Goal: Information Seeking & Learning: Learn about a topic

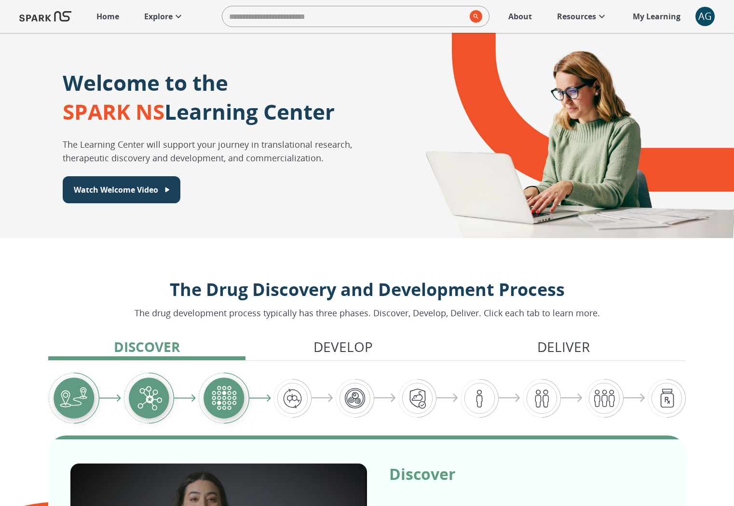
click at [40, 20] on img at bounding box center [45, 16] width 52 height 23
click at [113, 20] on p "Home" at bounding box center [108, 17] width 23 height 12
click at [170, 18] on p "Explore" at bounding box center [158, 17] width 28 height 12
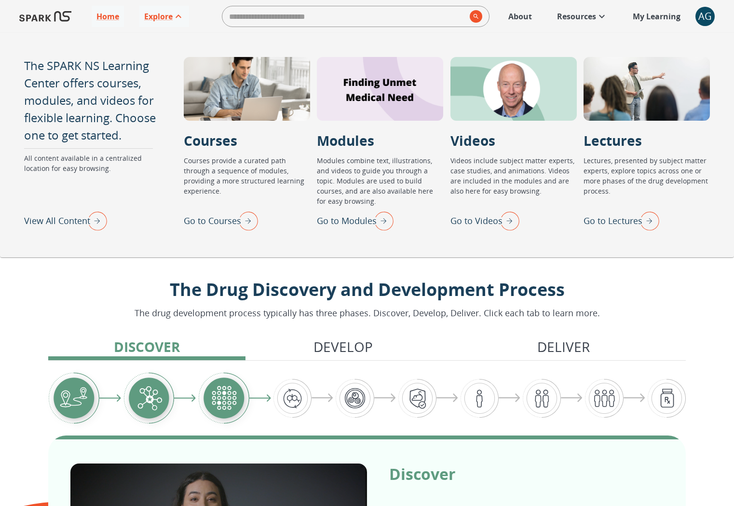
click at [99, 219] on img "View All Content" at bounding box center [95, 220] width 24 height 25
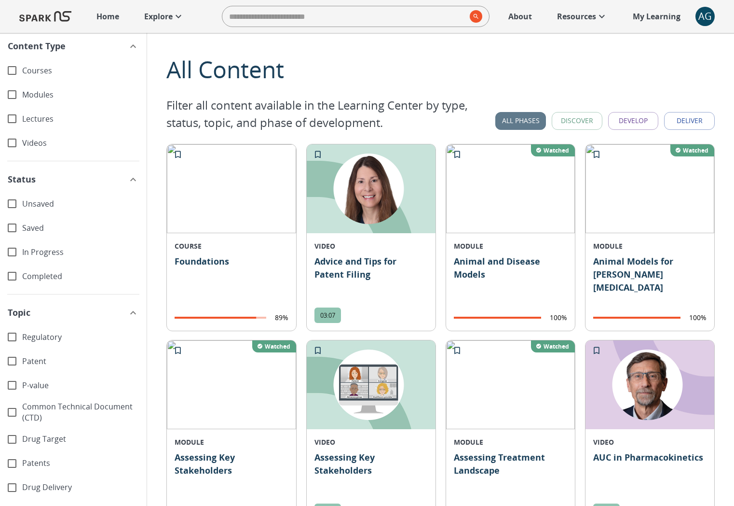
click at [532, 116] on button "All Phases" at bounding box center [521, 121] width 51 height 18
click at [572, 123] on button "Discover" at bounding box center [577, 121] width 51 height 18
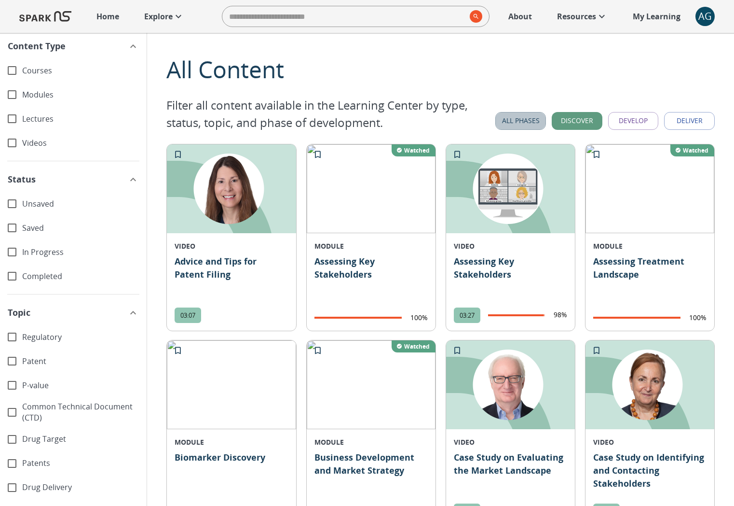
click at [534, 121] on button "All Phases" at bounding box center [521, 121] width 51 height 18
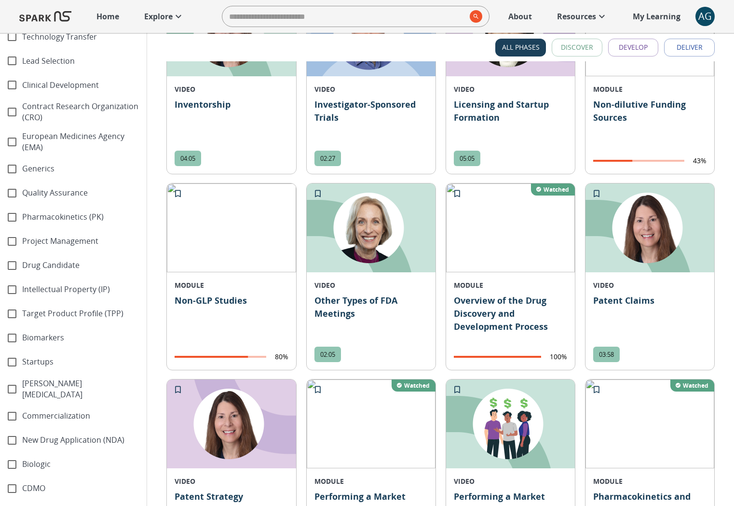
scroll to position [1188, 0]
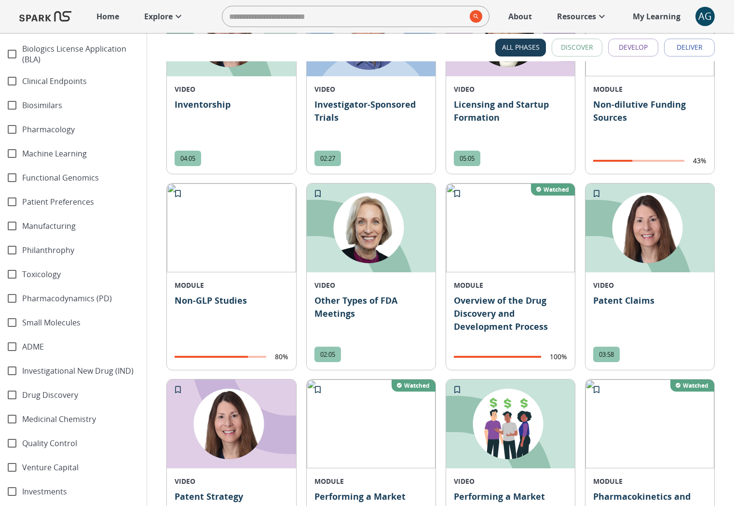
click at [49, 246] on span "Philanthrophy" at bounding box center [80, 250] width 117 height 11
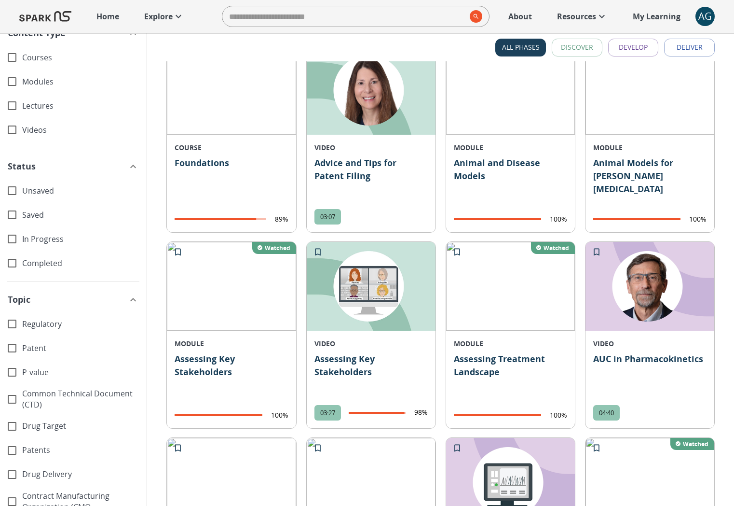
scroll to position [0, 0]
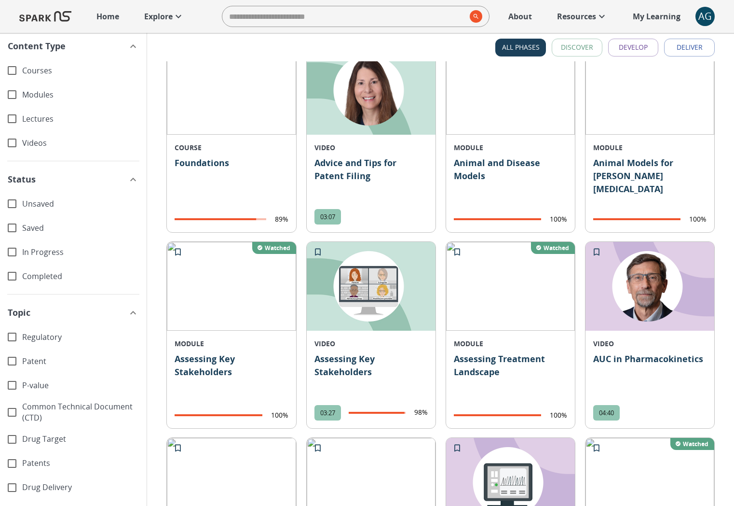
click at [127, 312] on icon "button" at bounding box center [133, 313] width 12 height 12
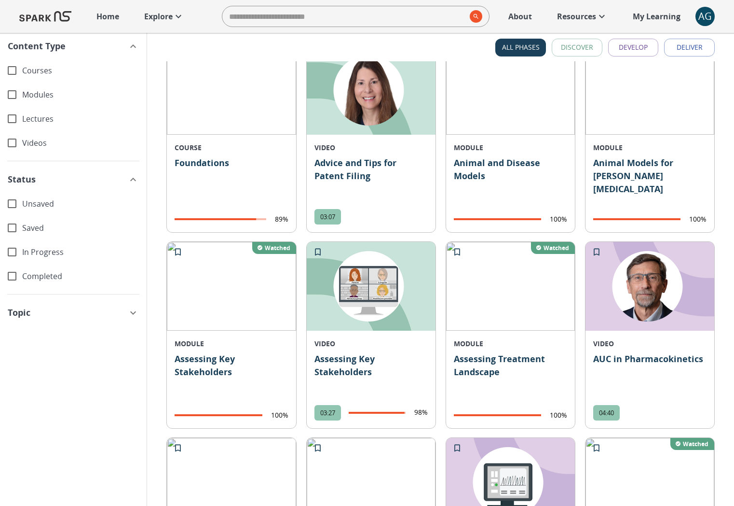
click at [128, 312] on icon "button" at bounding box center [133, 313] width 12 height 12
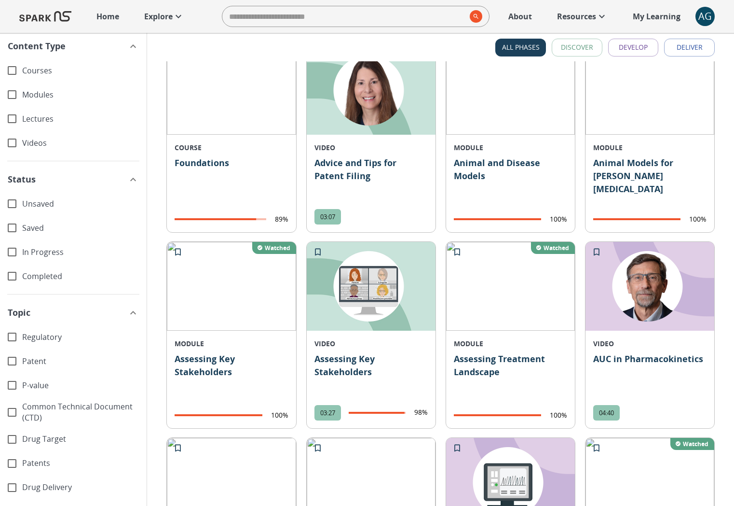
click at [47, 333] on span "Regulatory" at bounding box center [80, 336] width 117 height 11
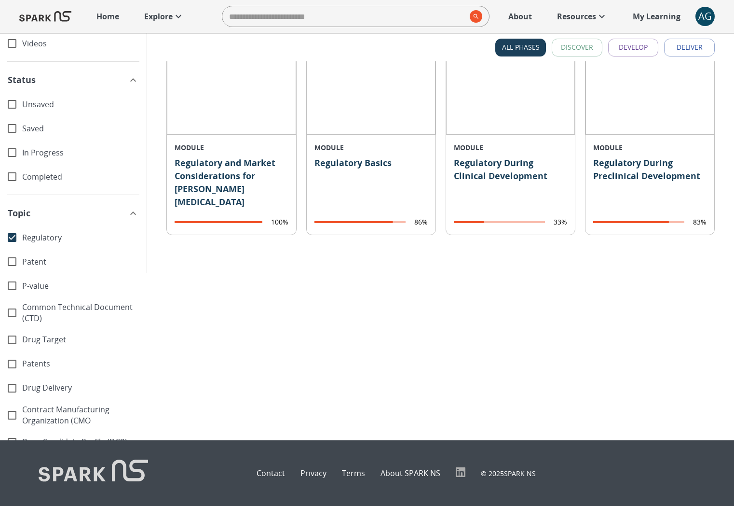
click at [41, 238] on span "Regulatory" at bounding box center [80, 237] width 117 height 11
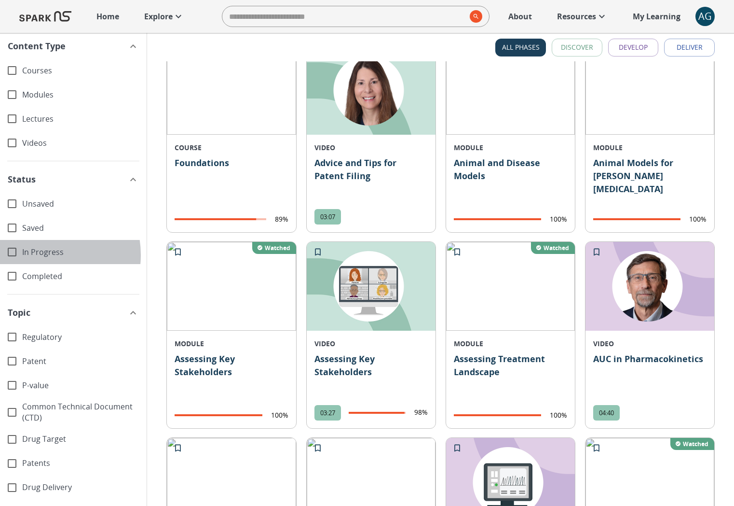
click at [39, 255] on span "In Progress" at bounding box center [80, 252] width 117 height 11
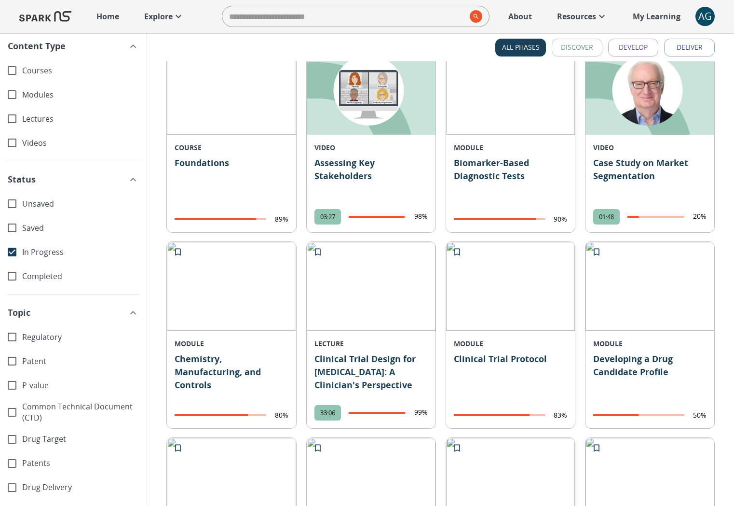
click at [39, 255] on span "In Progress" at bounding box center [80, 252] width 117 height 11
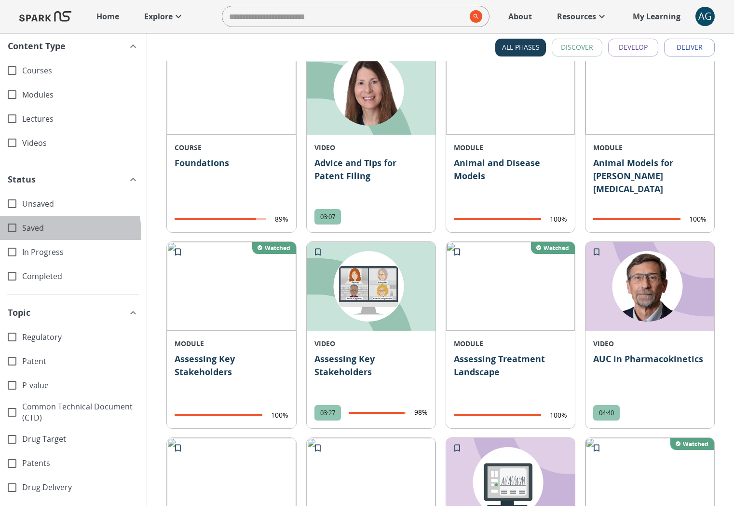
click at [35, 233] on div "Saved" at bounding box center [73, 228] width 147 height 24
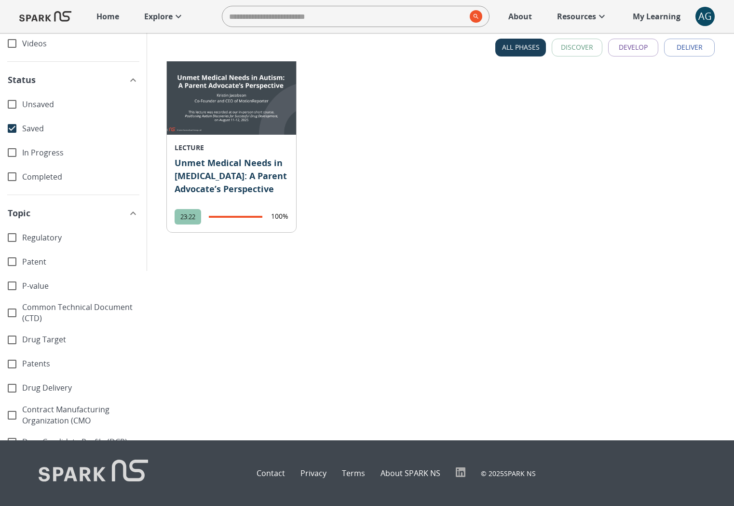
click at [26, 131] on span "Saved" at bounding box center [80, 128] width 117 height 11
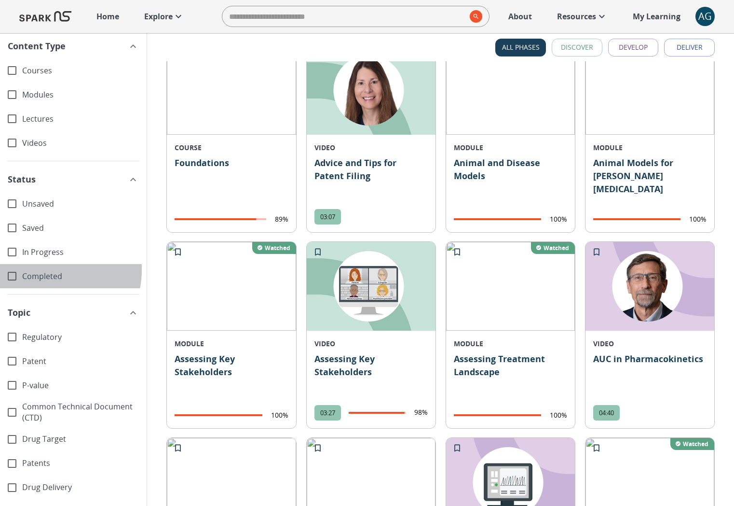
click at [40, 271] on div "Completed" at bounding box center [73, 276] width 147 height 24
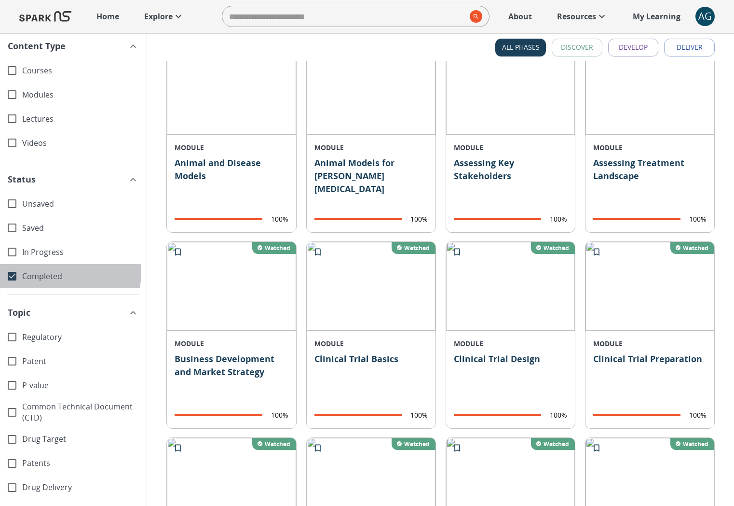
click at [40, 271] on span "Completed" at bounding box center [80, 276] width 117 height 11
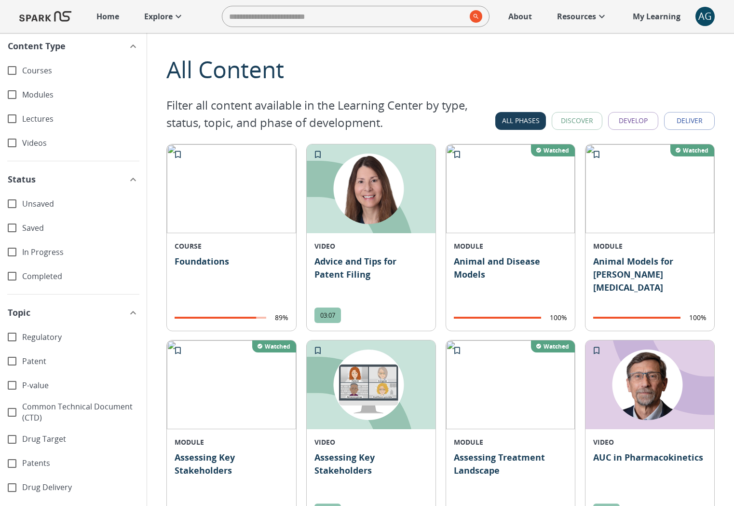
click at [41, 138] on span "Videos" at bounding box center [80, 143] width 117 height 11
click at [595, 124] on button "Discover" at bounding box center [577, 121] width 51 height 18
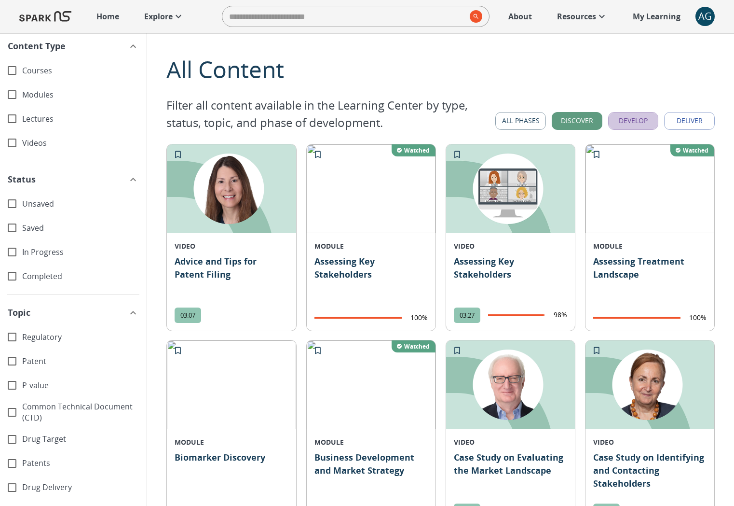
click at [620, 118] on button "Develop" at bounding box center [633, 121] width 51 height 18
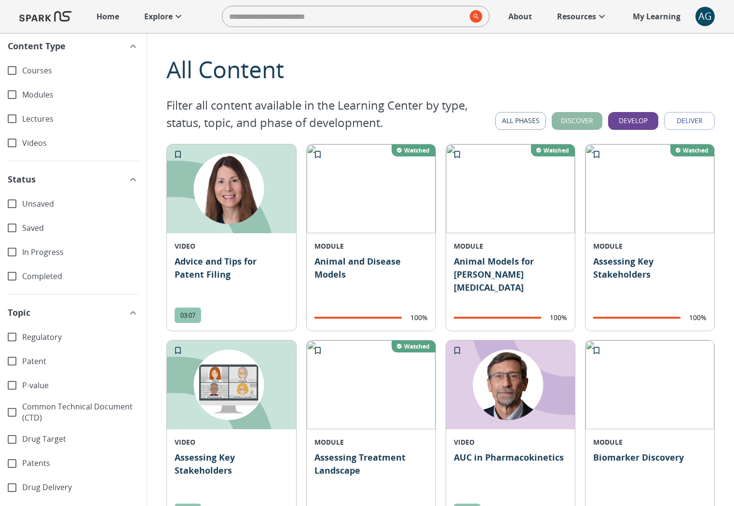
click at [593, 122] on button "Discover" at bounding box center [577, 121] width 51 height 18
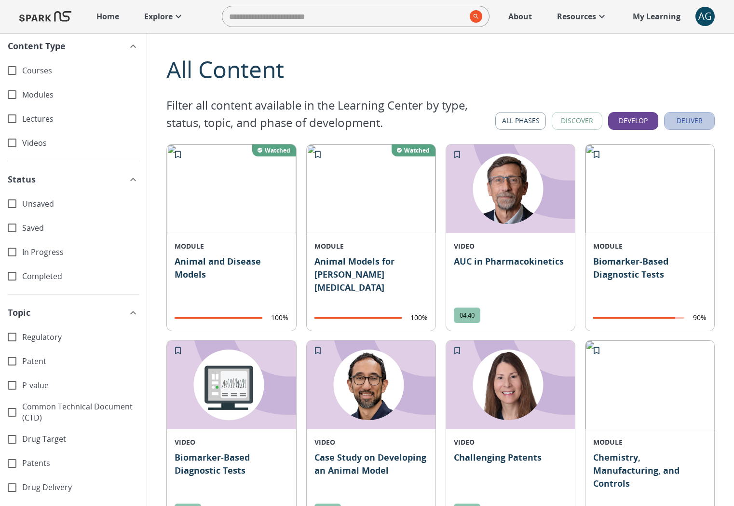
click at [681, 116] on button "Deliver" at bounding box center [689, 121] width 51 height 18
click at [648, 120] on button "Develop" at bounding box center [633, 121] width 51 height 18
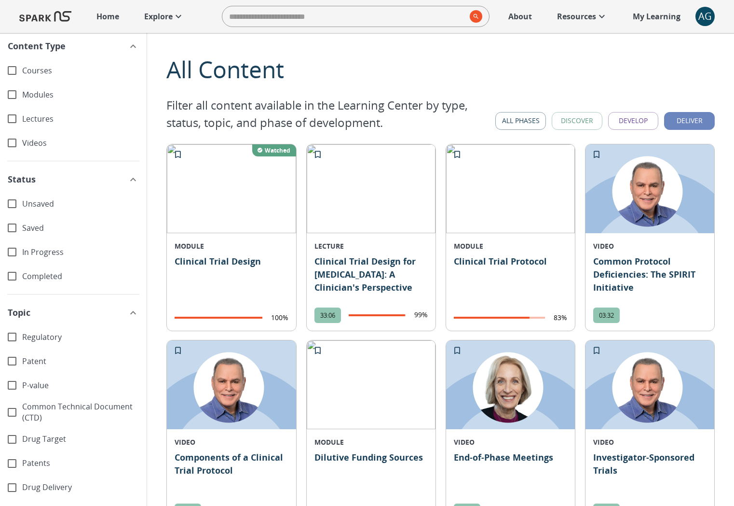
click at [693, 124] on button "Deliver" at bounding box center [689, 121] width 51 height 18
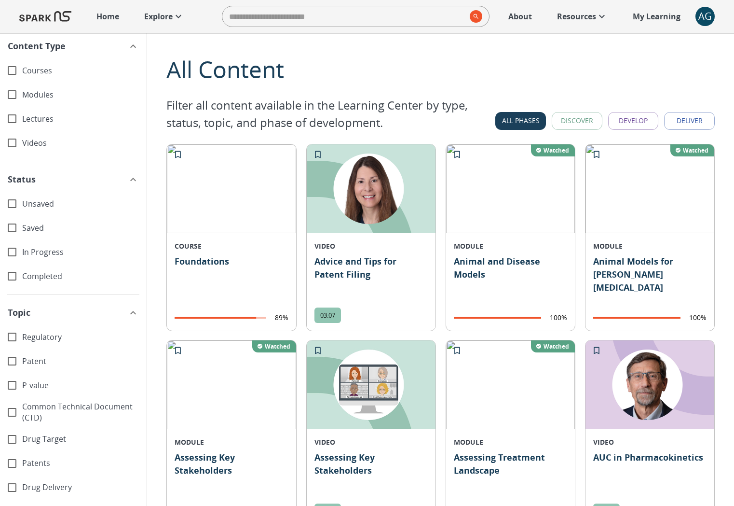
click at [142, 22] on link "Explore" at bounding box center [164, 16] width 50 height 21
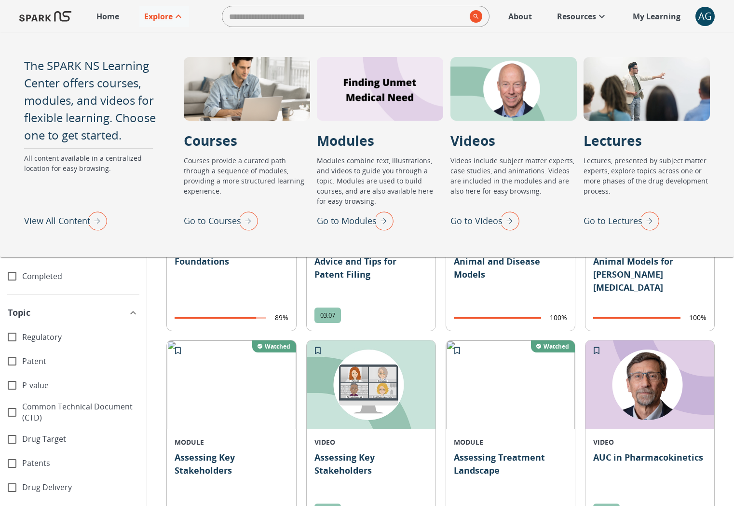
scroll to position [486, 0]
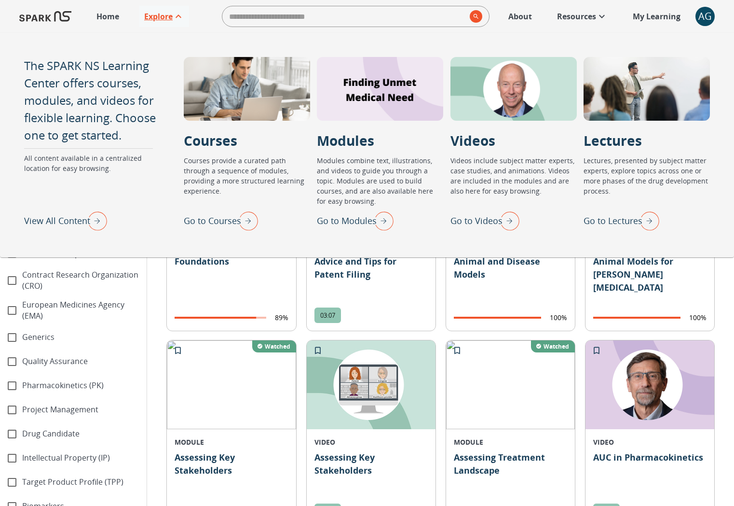
click at [158, 15] on p "Explore" at bounding box center [158, 17] width 28 height 12
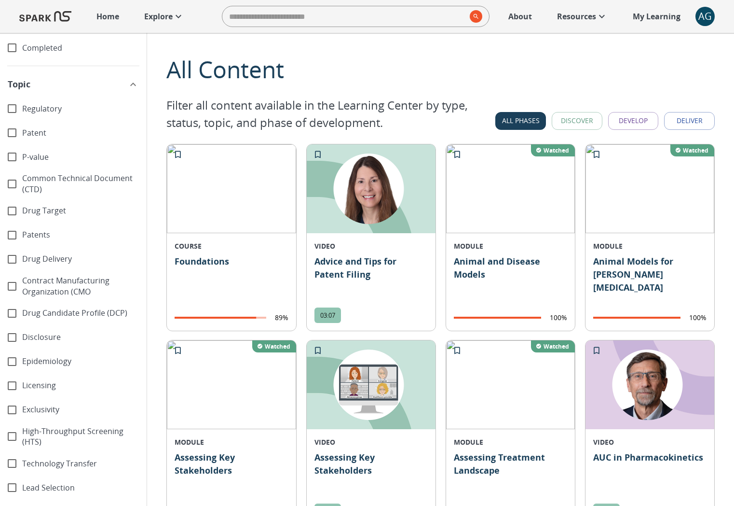
scroll to position [0, 0]
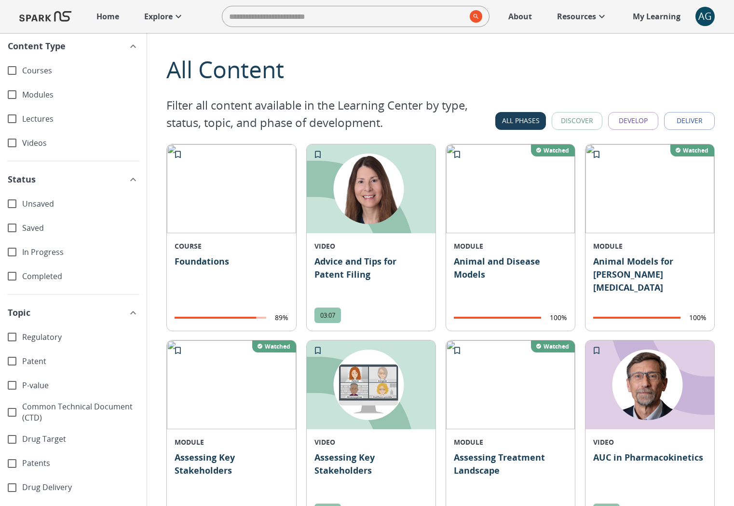
click at [127, 180] on icon "button" at bounding box center [133, 180] width 12 height 12
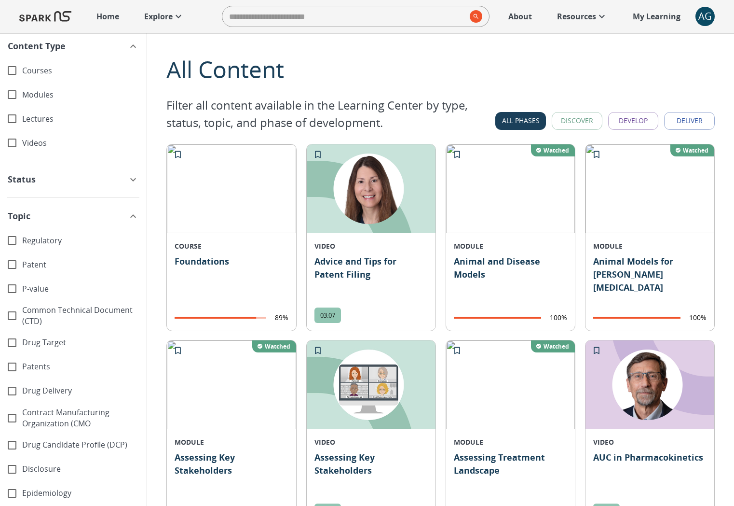
click at [127, 179] on icon "button" at bounding box center [133, 180] width 12 height 12
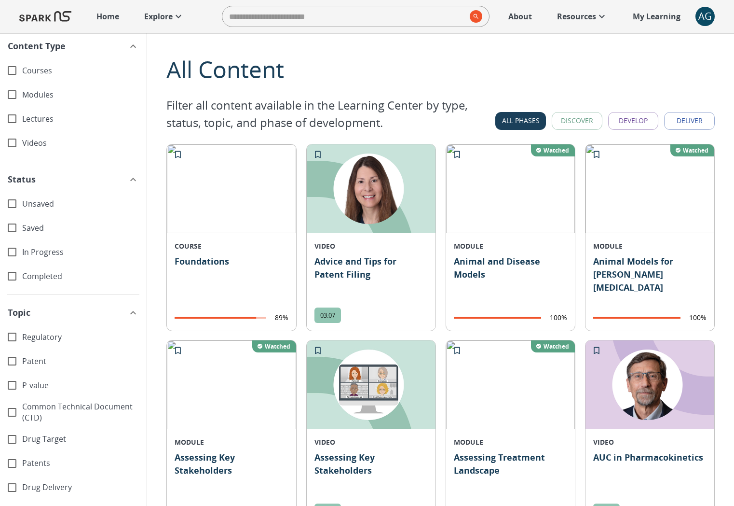
click at [127, 179] on icon "button" at bounding box center [133, 180] width 12 height 12
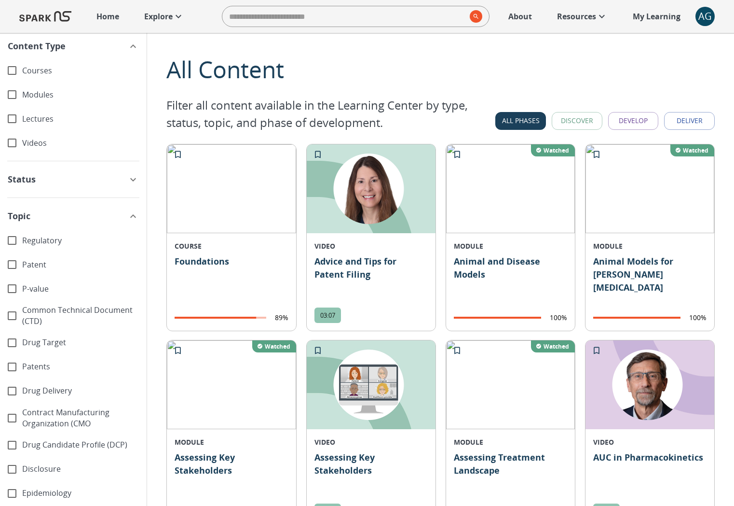
click at [127, 179] on icon "button" at bounding box center [133, 180] width 12 height 12
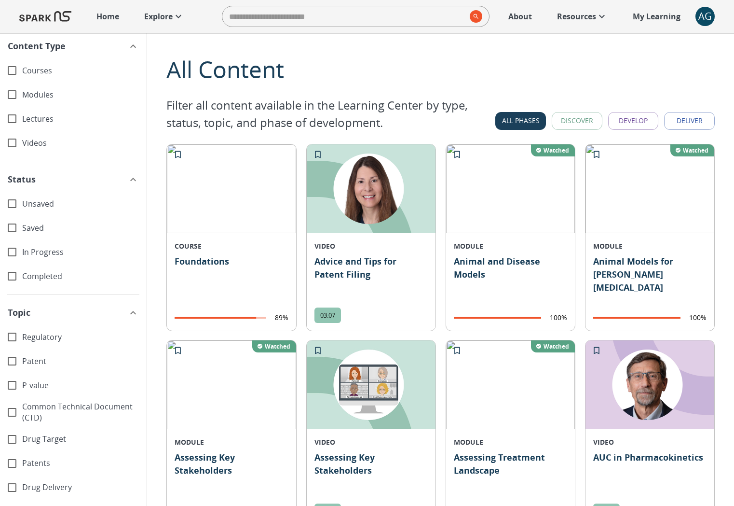
click at [127, 179] on icon "button" at bounding box center [133, 180] width 12 height 12
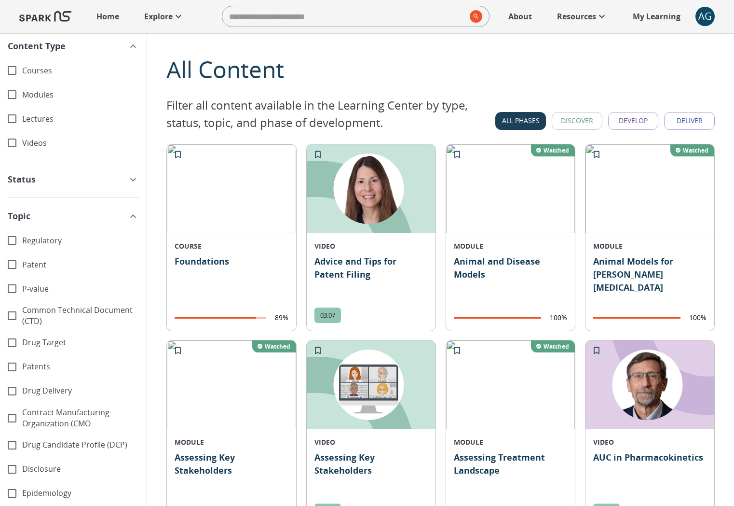
click at [127, 179] on icon "button" at bounding box center [133, 180] width 12 height 12
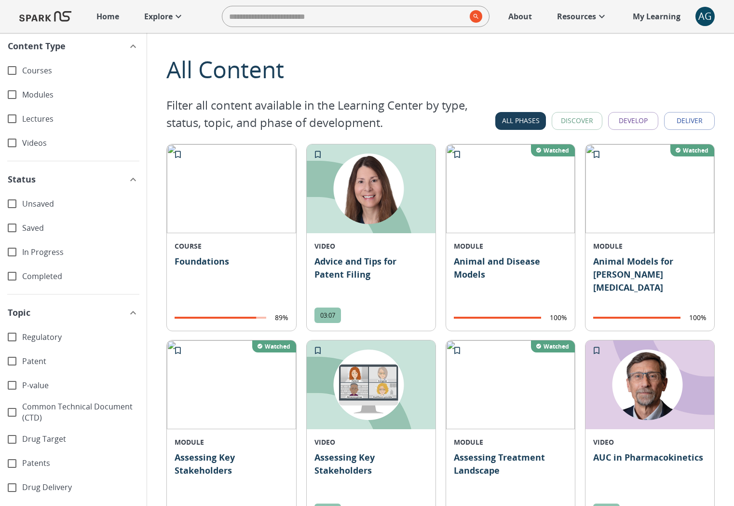
click at [127, 43] on icon "button" at bounding box center [133, 47] width 12 height 12
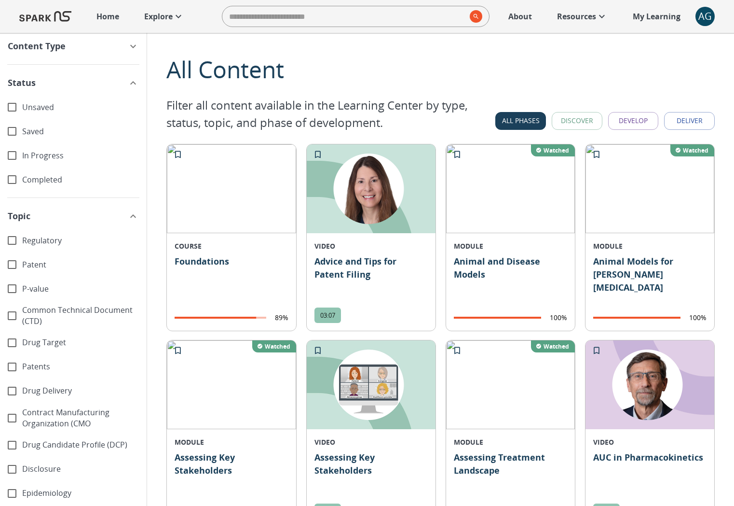
click at [130, 83] on icon "button" at bounding box center [133, 83] width 12 height 12
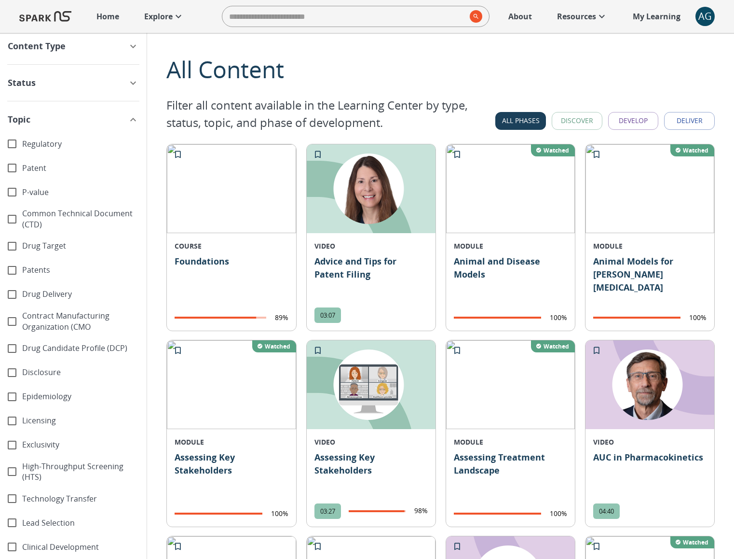
click at [577, 119] on button "Discover" at bounding box center [577, 121] width 51 height 18
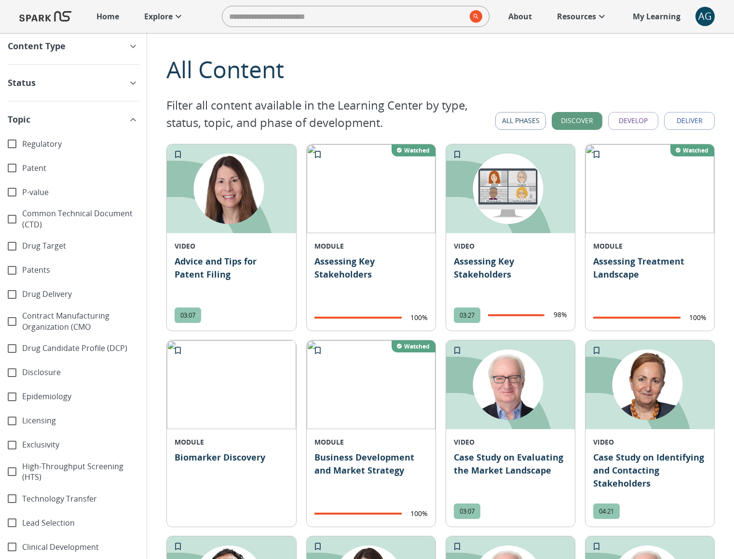
click at [620, 120] on button "Develop" at bounding box center [633, 121] width 51 height 18
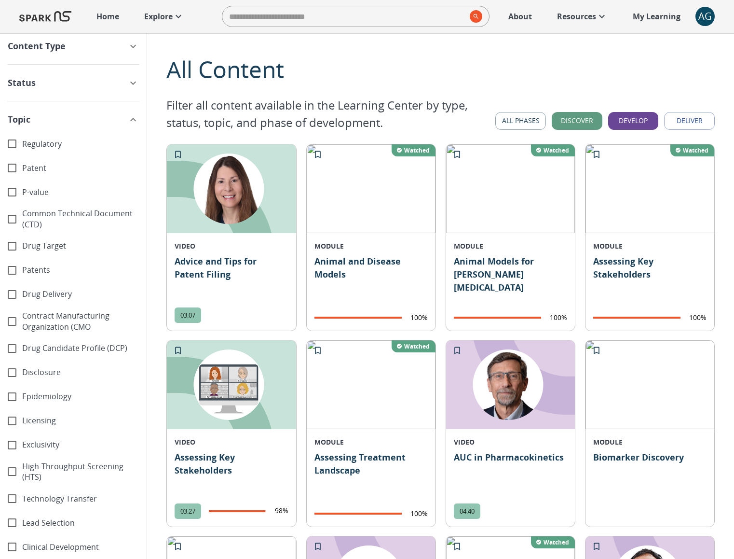
click at [683, 128] on button "Deliver" at bounding box center [689, 121] width 51 height 18
click at [676, 127] on button "Deliver" at bounding box center [689, 121] width 51 height 18
click at [649, 127] on button "Develop" at bounding box center [633, 121] width 51 height 18
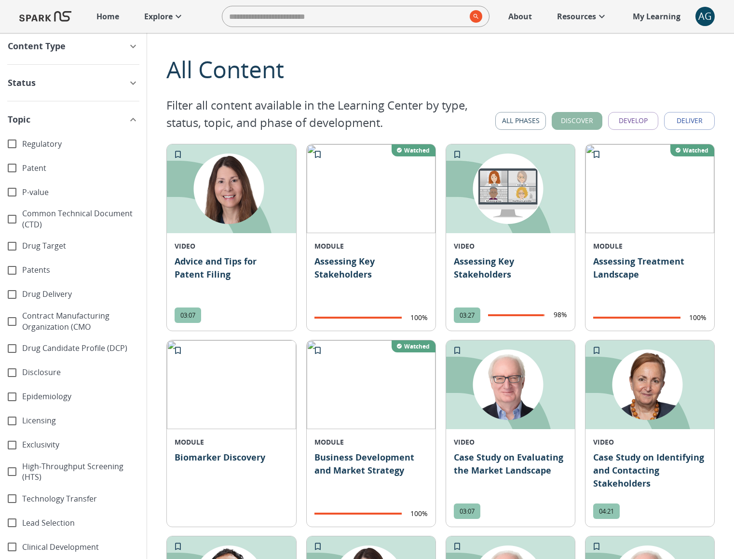
click at [568, 123] on button "Discover" at bounding box center [577, 121] width 51 height 18
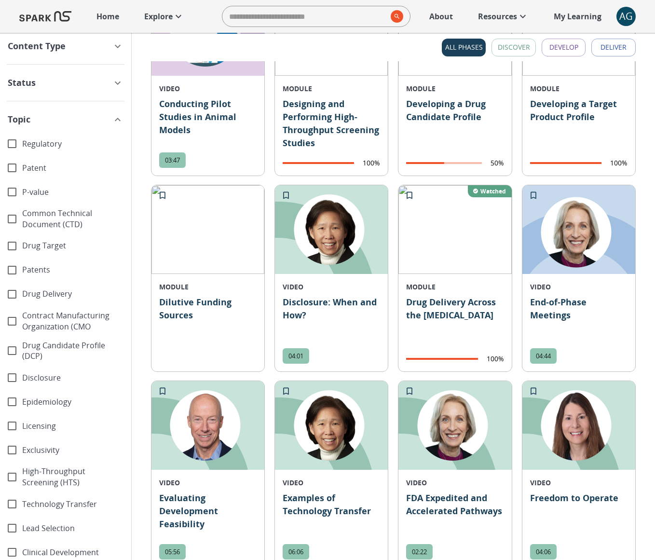
scroll to position [1953, 0]
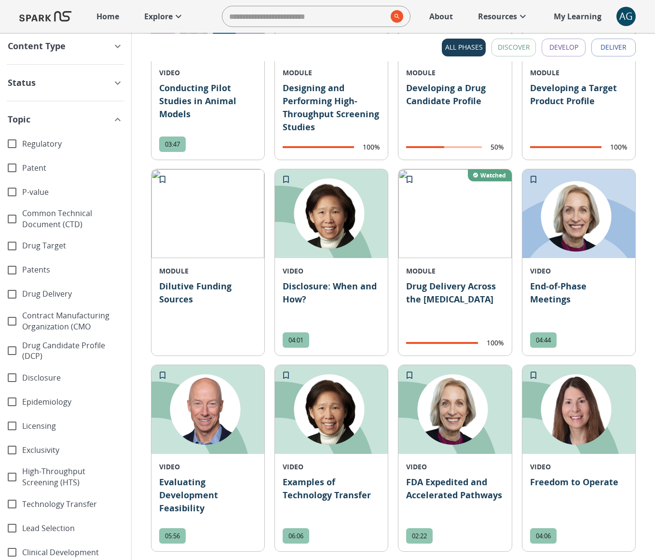
click at [177, 13] on icon at bounding box center [179, 17] width 12 height 12
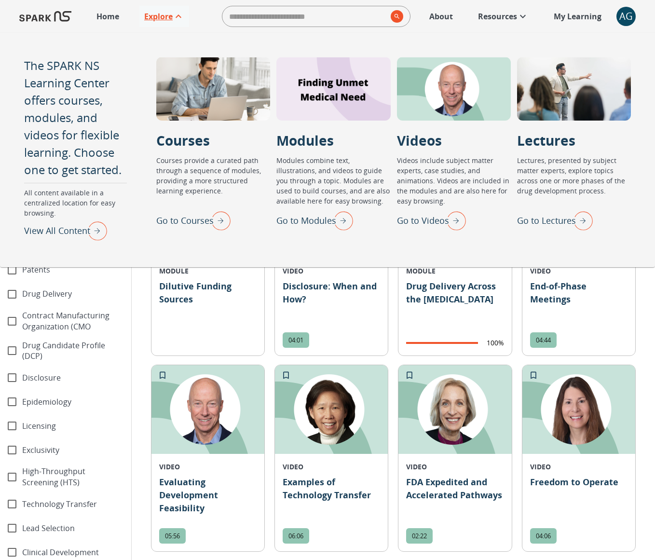
click at [348, 228] on img "Go to Modules" at bounding box center [341, 220] width 24 height 25
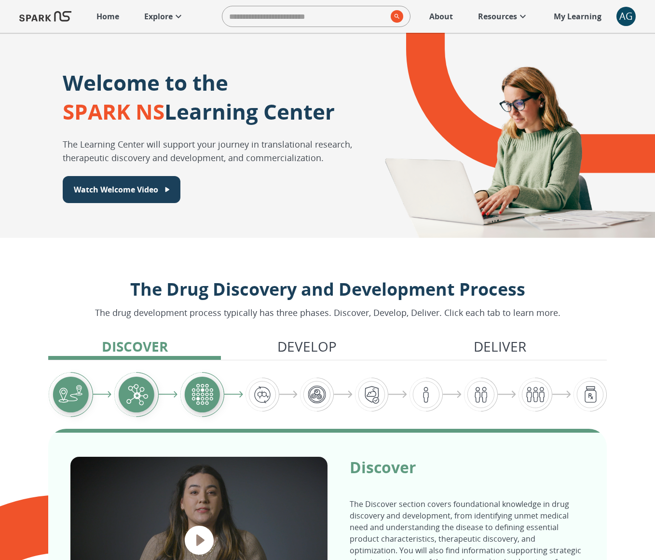
click at [179, 19] on icon at bounding box center [179, 17] width 12 height 12
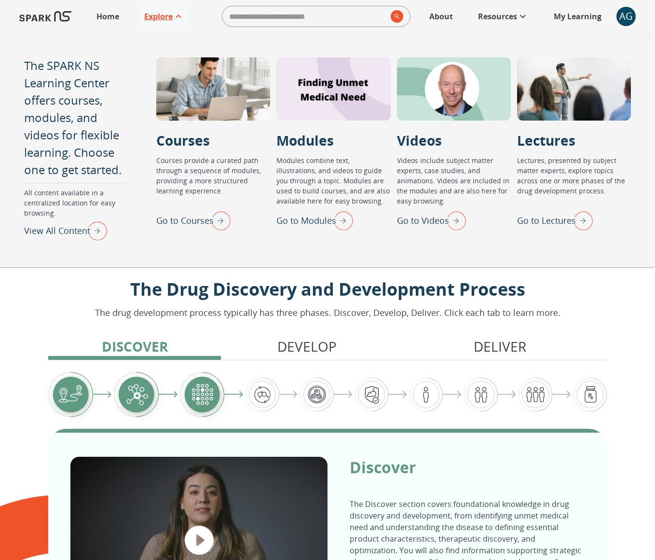
click at [458, 220] on img "Go to Videos" at bounding box center [454, 220] width 24 height 25
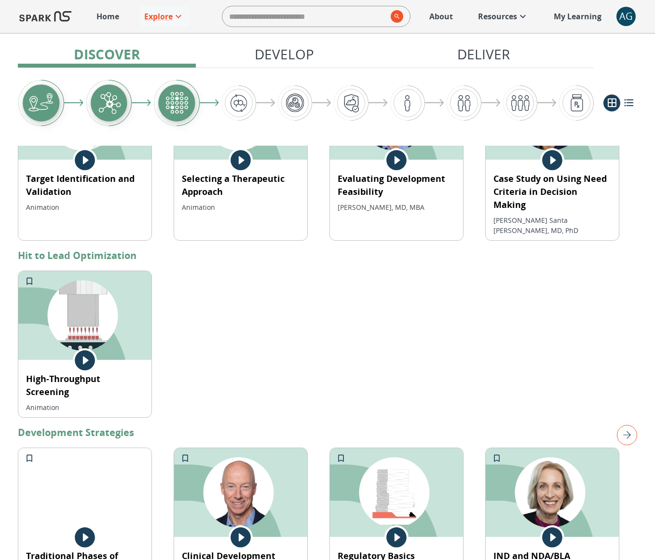
scroll to position [1192, 0]
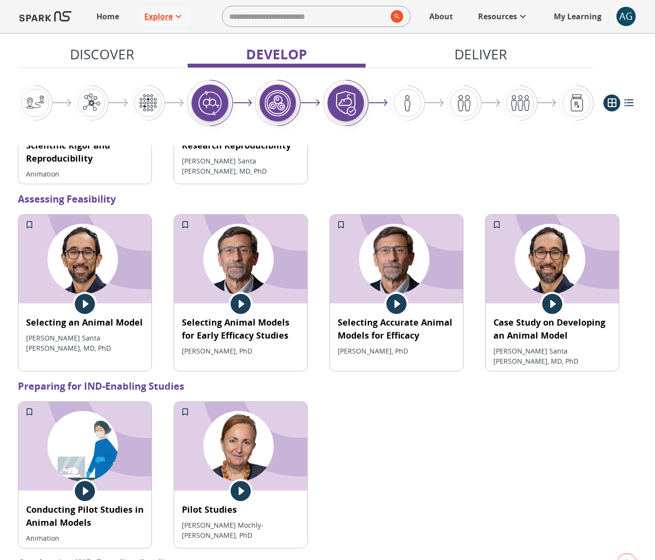
click at [166, 12] on p "Explore" at bounding box center [158, 17] width 28 height 12
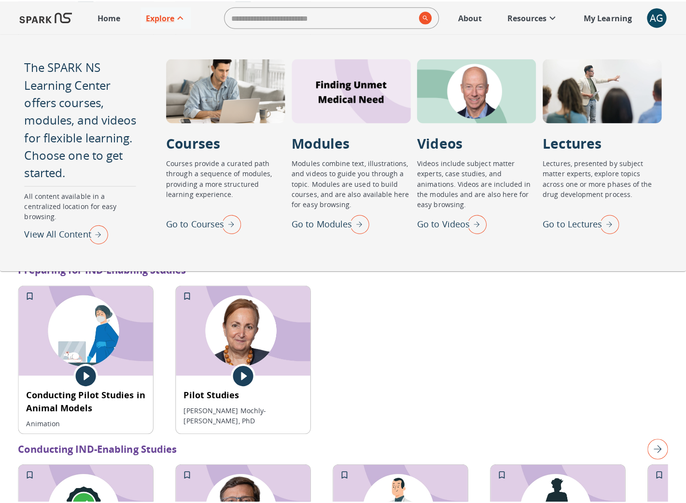
scroll to position [1301, 0]
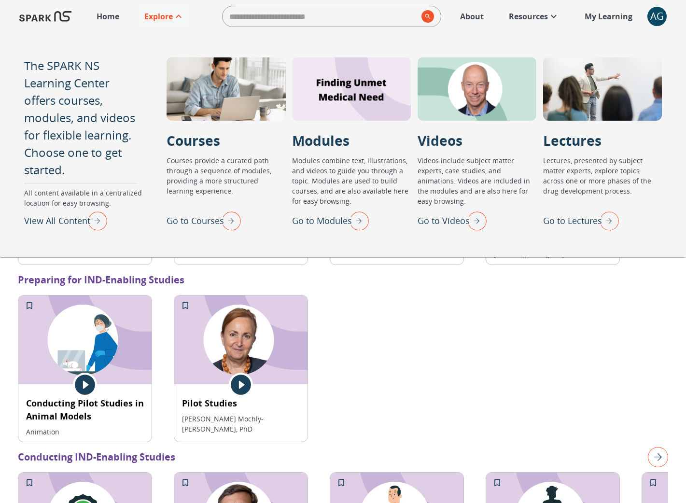
click at [103, 222] on img "View All Content" at bounding box center [95, 220] width 24 height 25
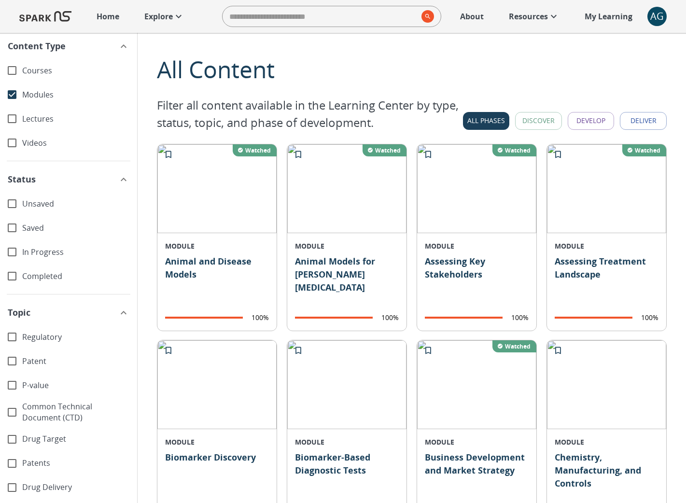
click at [520, 128] on button "Discover" at bounding box center [538, 121] width 47 height 18
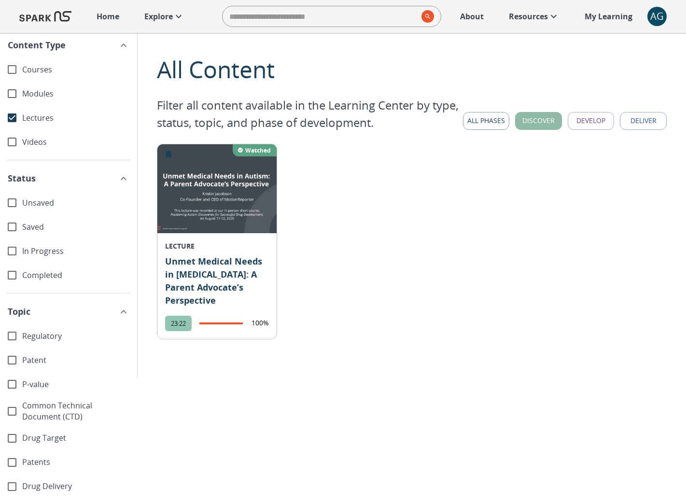
click at [521, 123] on button "Discover" at bounding box center [538, 121] width 47 height 18
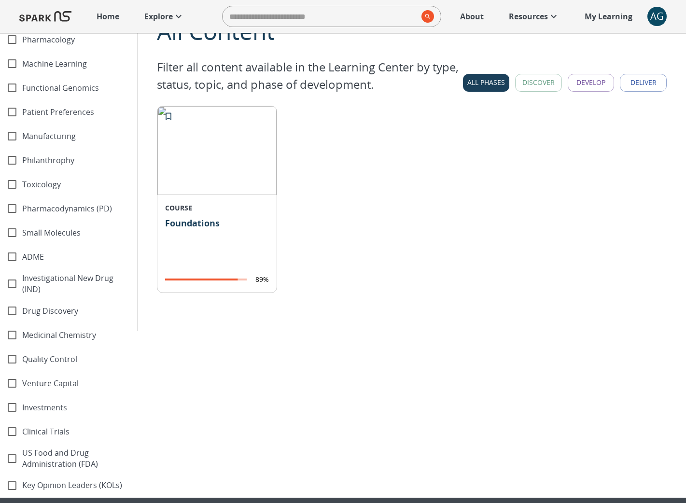
scroll to position [98, 0]
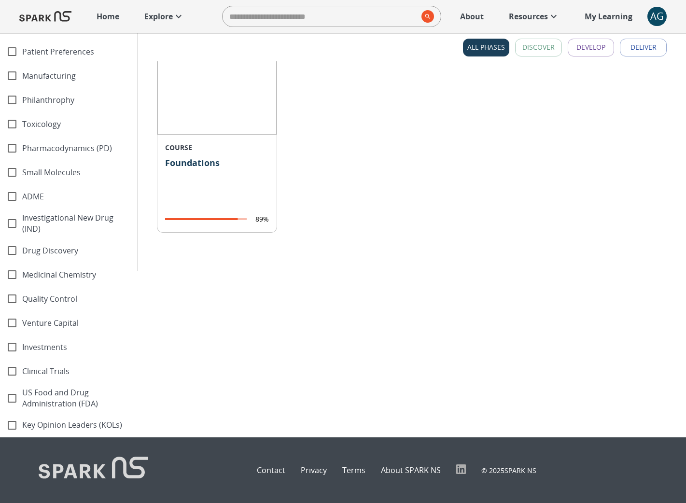
click at [61, 422] on span "Key Opinion Leaders (KOLs)" at bounding box center [75, 424] width 107 height 11
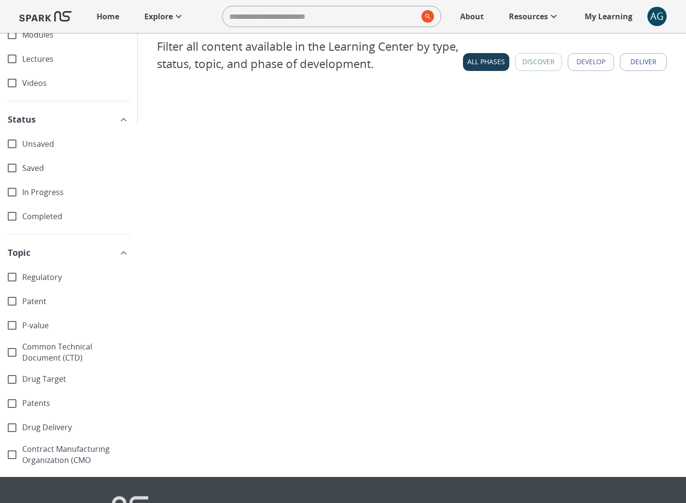
scroll to position [0, 0]
